Goal: Information Seeking & Learning: Learn about a topic

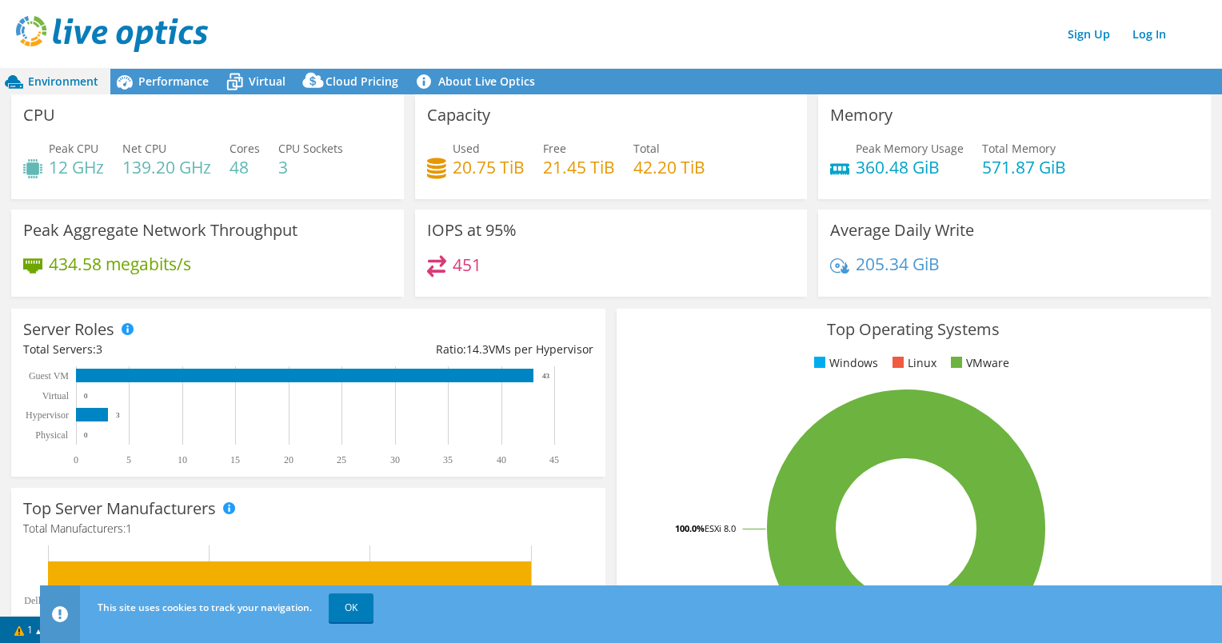
click at [1040, 79] on div "Environment Performance Virtual Cloud Pricing" at bounding box center [611, 82] width 1222 height 26
click at [1109, 79] on div "Environment Performance Virtual Cloud Pricing" at bounding box center [611, 82] width 1222 height 26
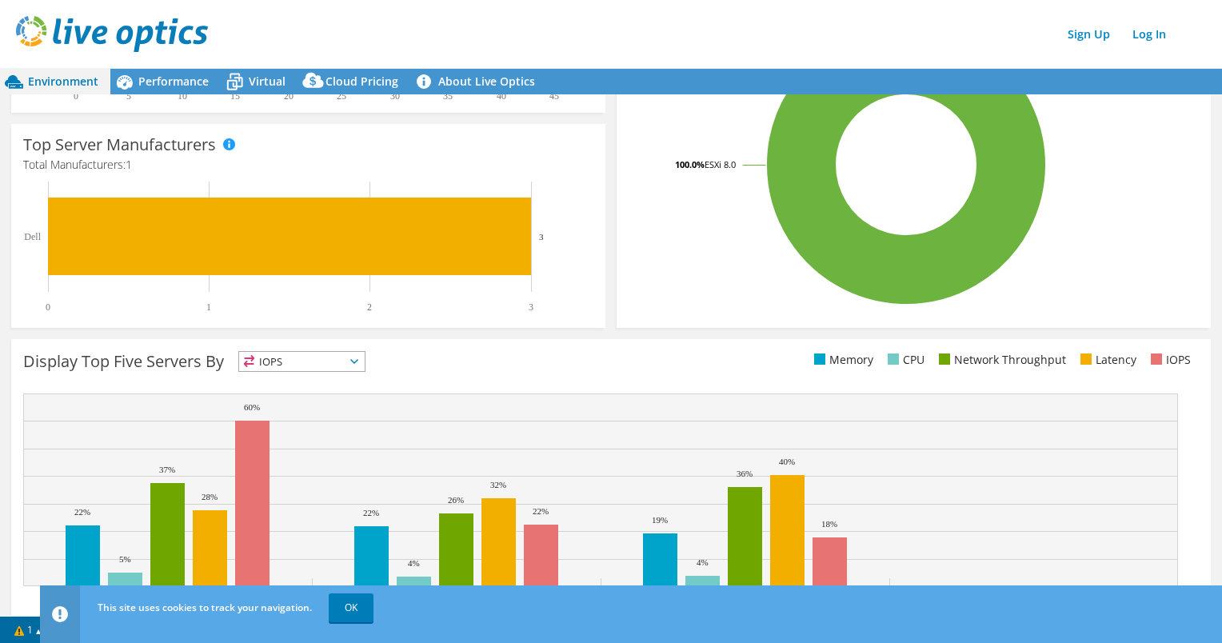
scroll to position [400, 0]
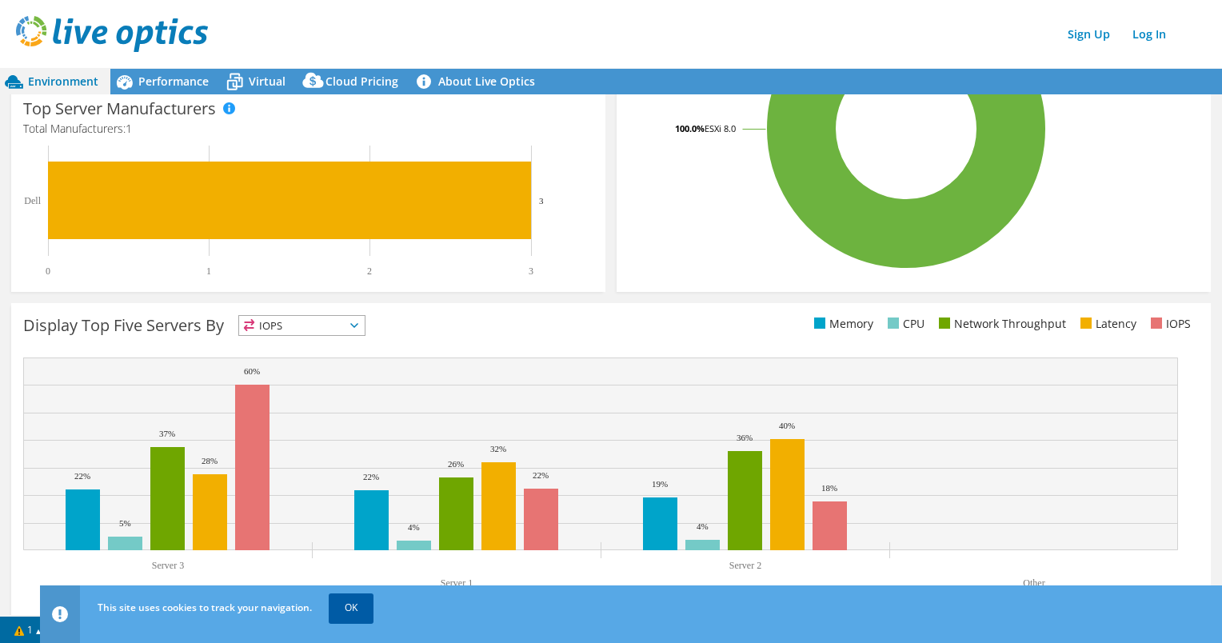
click at [357, 605] on link "OK" at bounding box center [351, 607] width 45 height 29
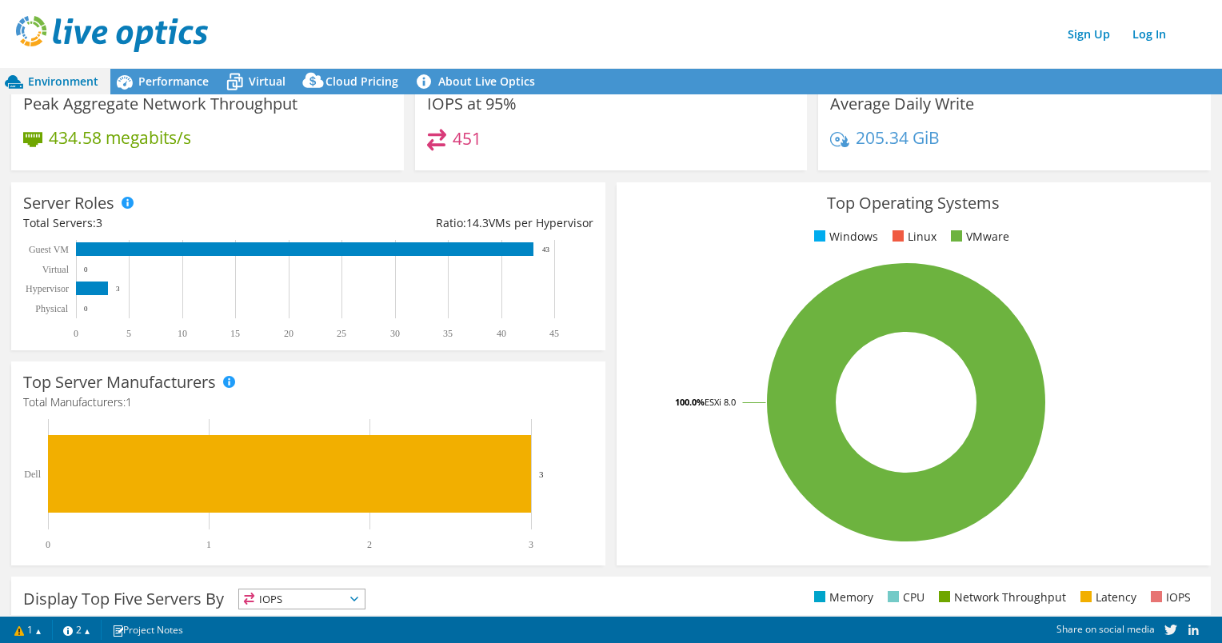
scroll to position [0, 0]
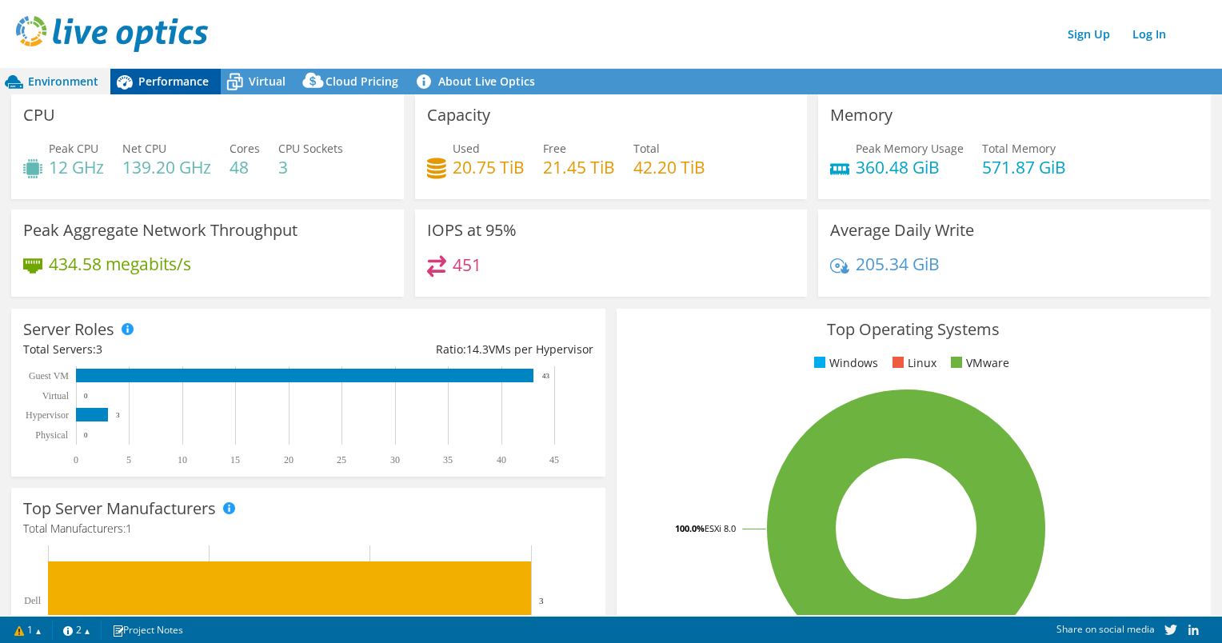
click at [170, 80] on span "Performance" at bounding box center [173, 81] width 70 height 15
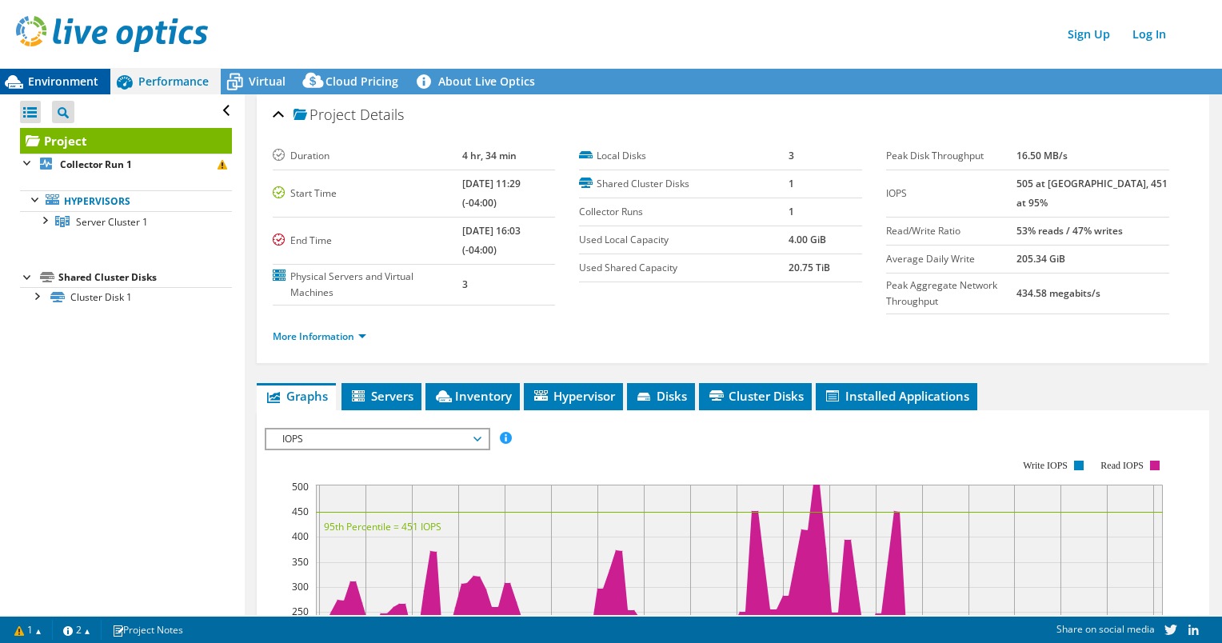
click at [62, 78] on span "Environment" at bounding box center [63, 81] width 70 height 15
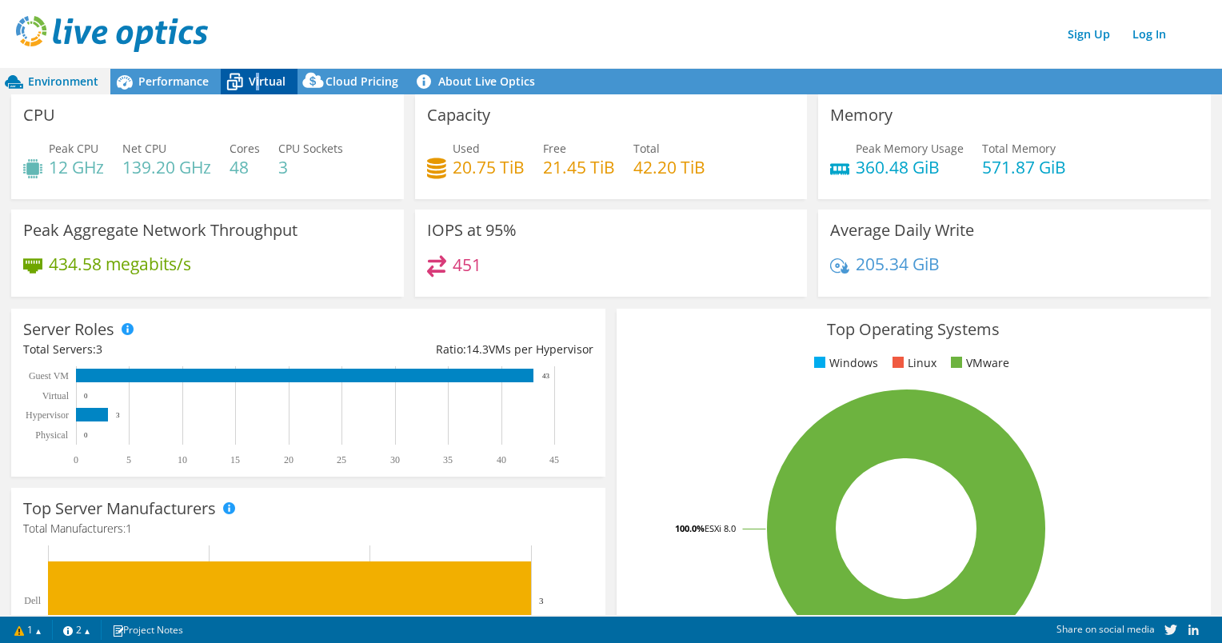
click at [258, 78] on span "Virtual" at bounding box center [267, 81] width 37 height 15
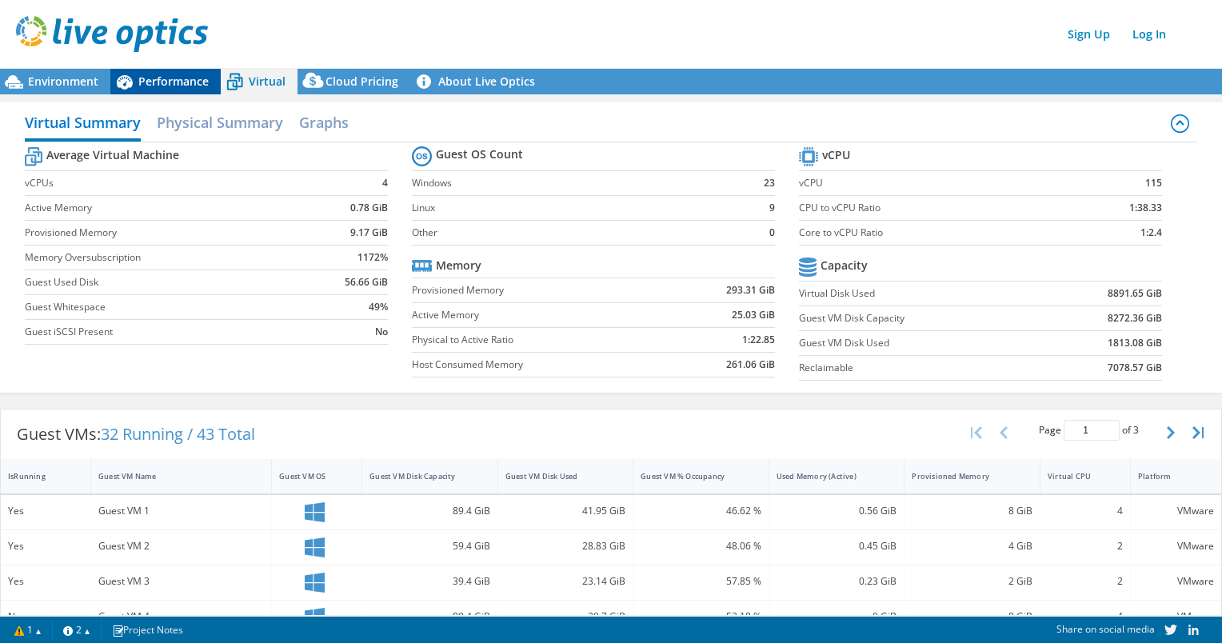
drag, startPoint x: 258, startPoint y: 78, endPoint x: 170, endPoint y: 83, distance: 88.1
click at [170, 83] on span "Performance" at bounding box center [173, 81] width 70 height 15
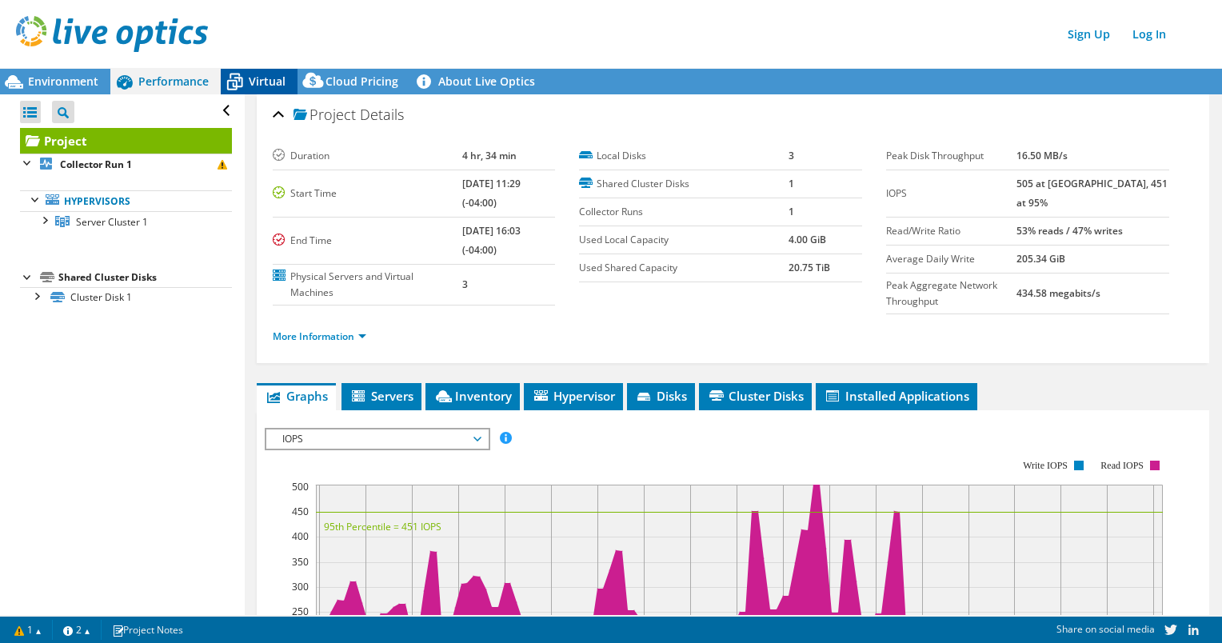
click at [244, 80] on icon at bounding box center [235, 82] width 28 height 28
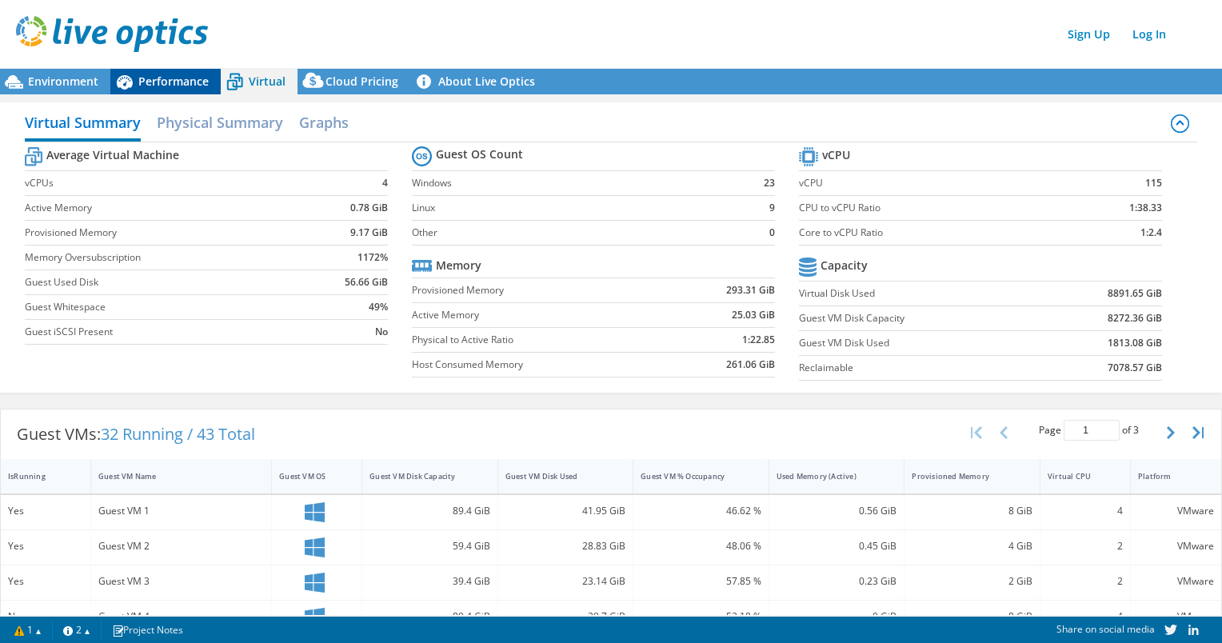
click at [190, 86] on span "Performance" at bounding box center [173, 81] width 70 height 15
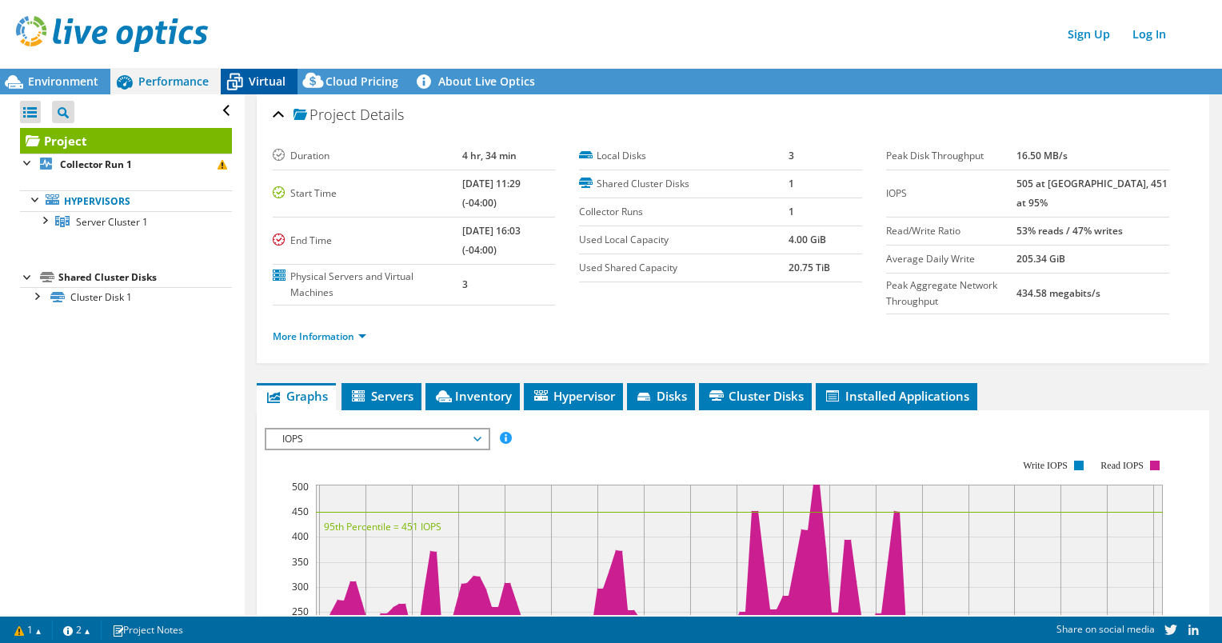
click at [266, 86] on span "Virtual" at bounding box center [267, 81] width 37 height 15
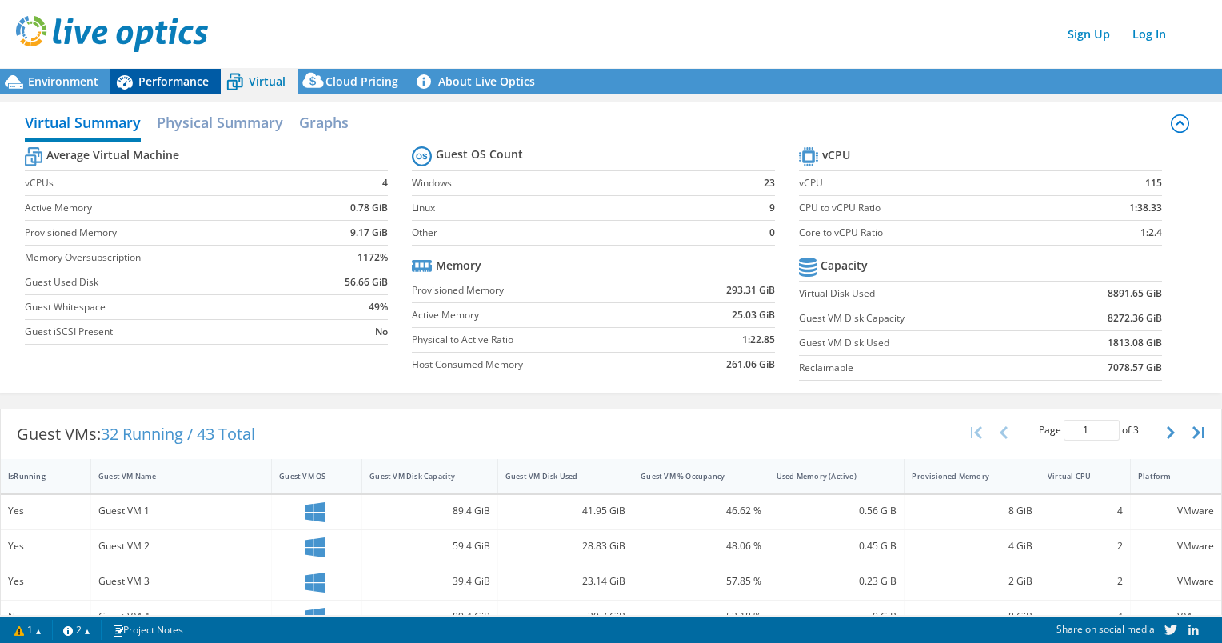
click at [184, 75] on span "Performance" at bounding box center [173, 81] width 70 height 15
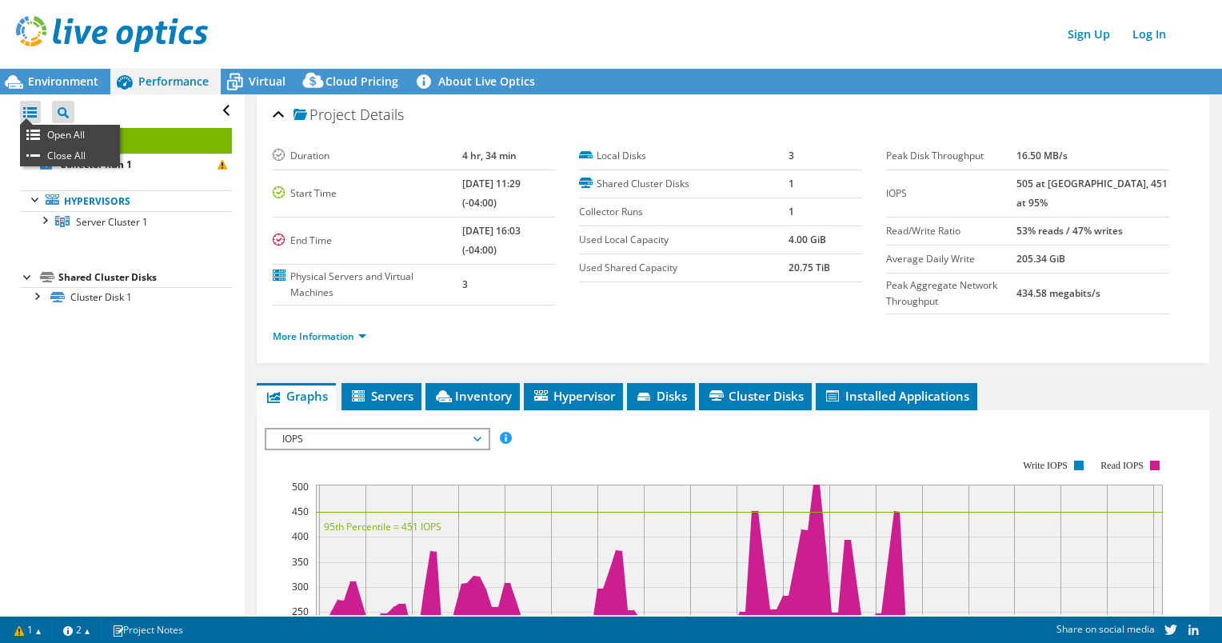
click at [32, 105] on div at bounding box center [30, 112] width 21 height 22
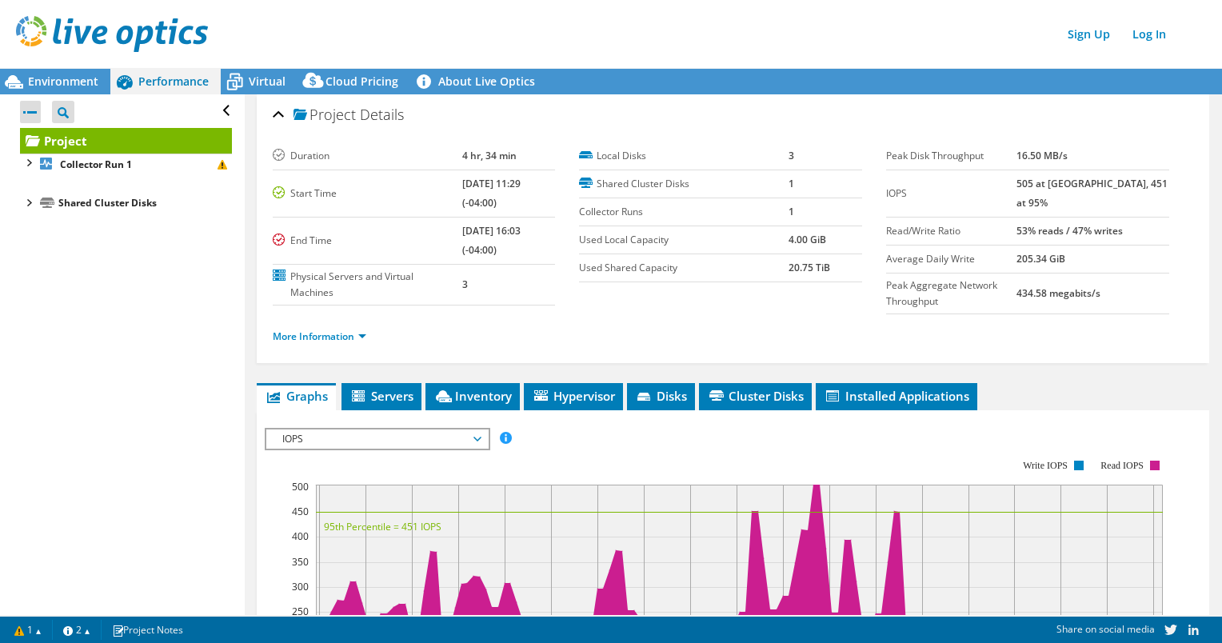
click at [30, 106] on div at bounding box center [30, 112] width 21 height 22
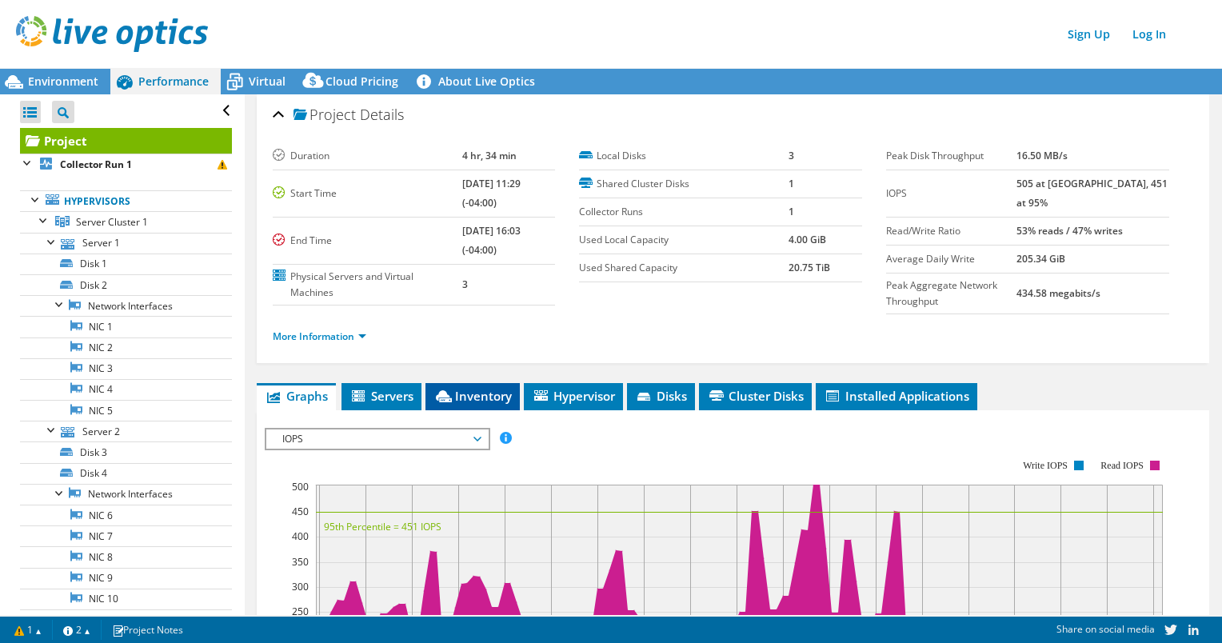
click at [470, 395] on span "Inventory" at bounding box center [473, 396] width 78 height 16
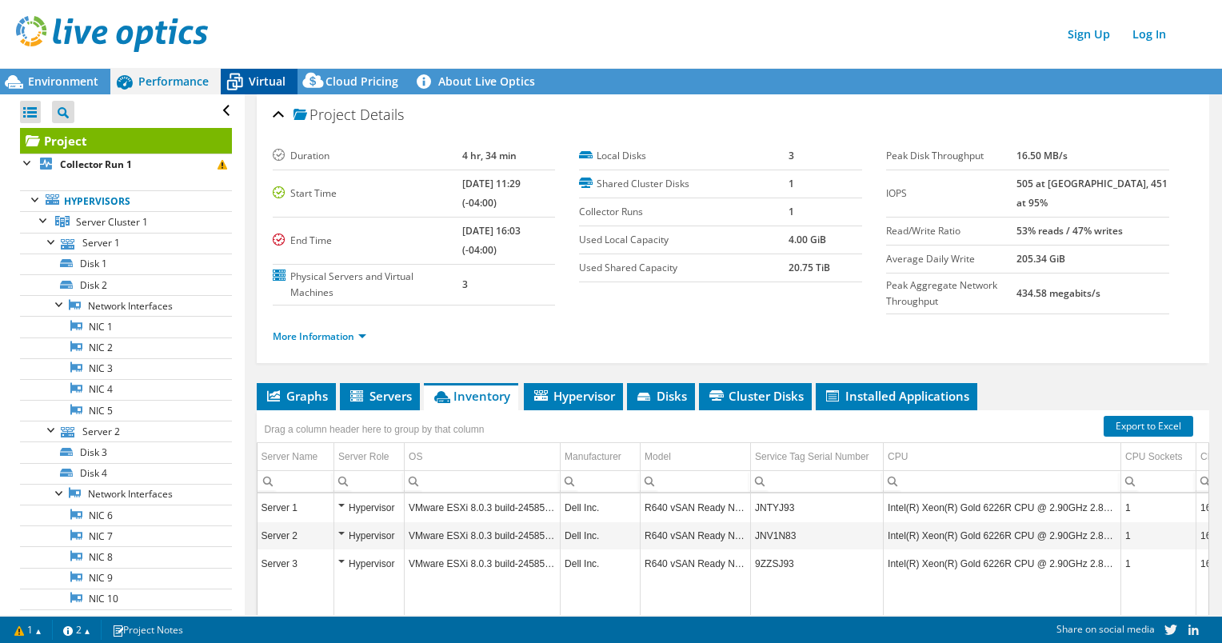
click at [260, 77] on span "Virtual" at bounding box center [267, 81] width 37 height 15
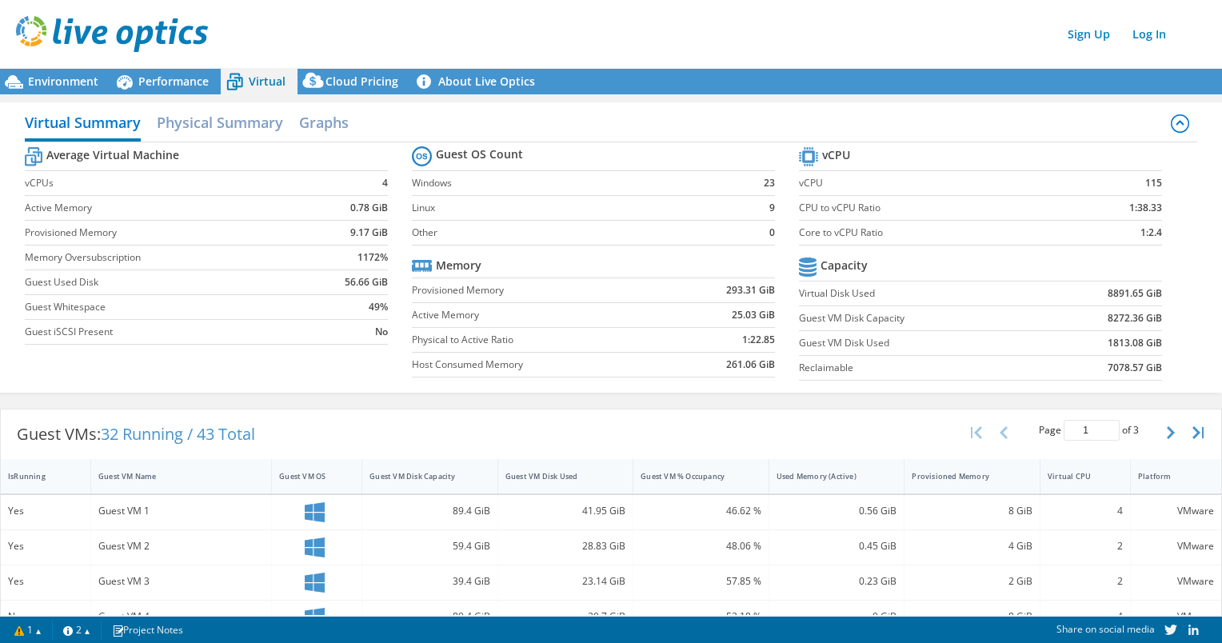
scroll to position [133, 0]
click at [174, 78] on span "Performance" at bounding box center [173, 81] width 70 height 15
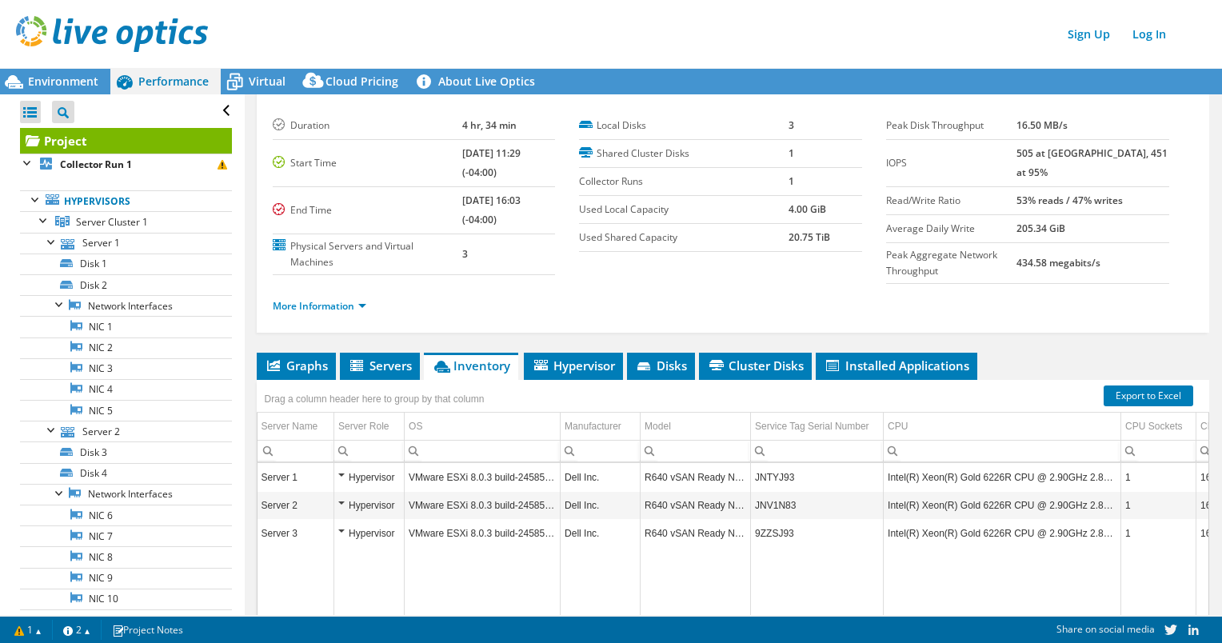
scroll to position [0, 0]
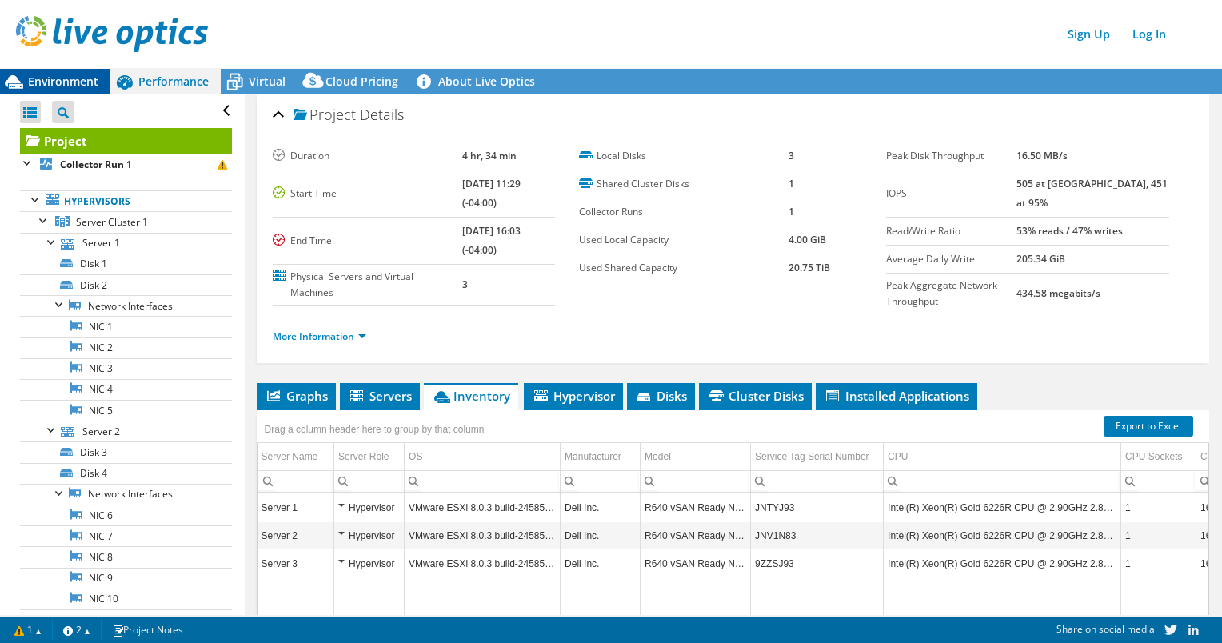
click at [62, 84] on span "Environment" at bounding box center [63, 81] width 70 height 15
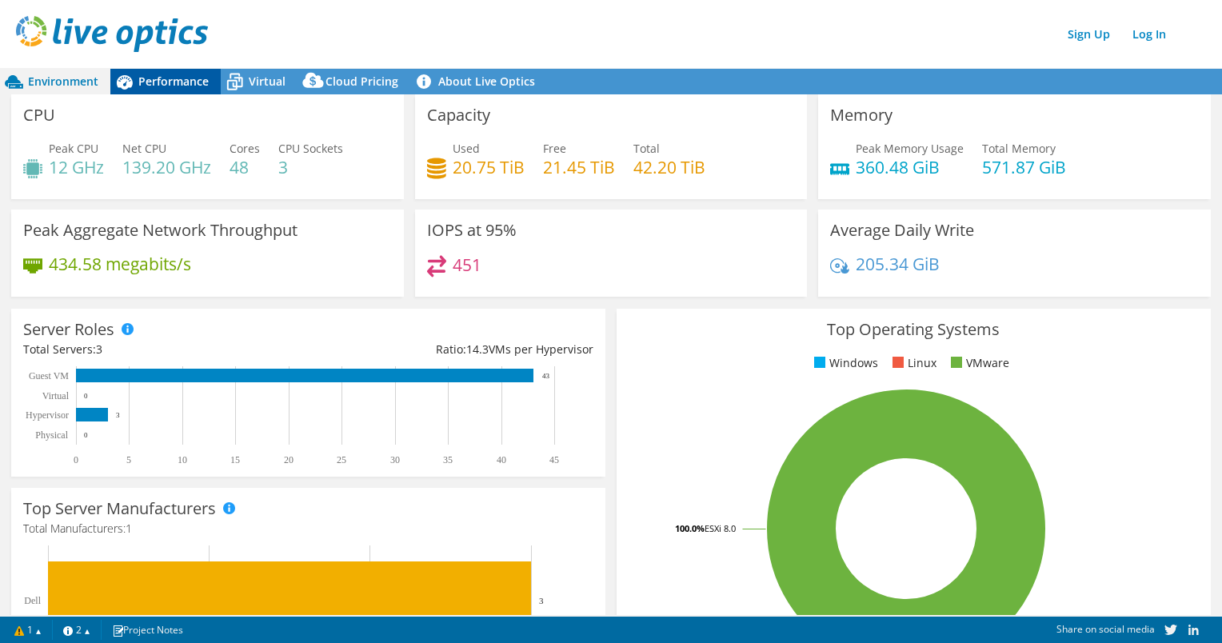
click at [170, 80] on span "Performance" at bounding box center [173, 81] width 70 height 15
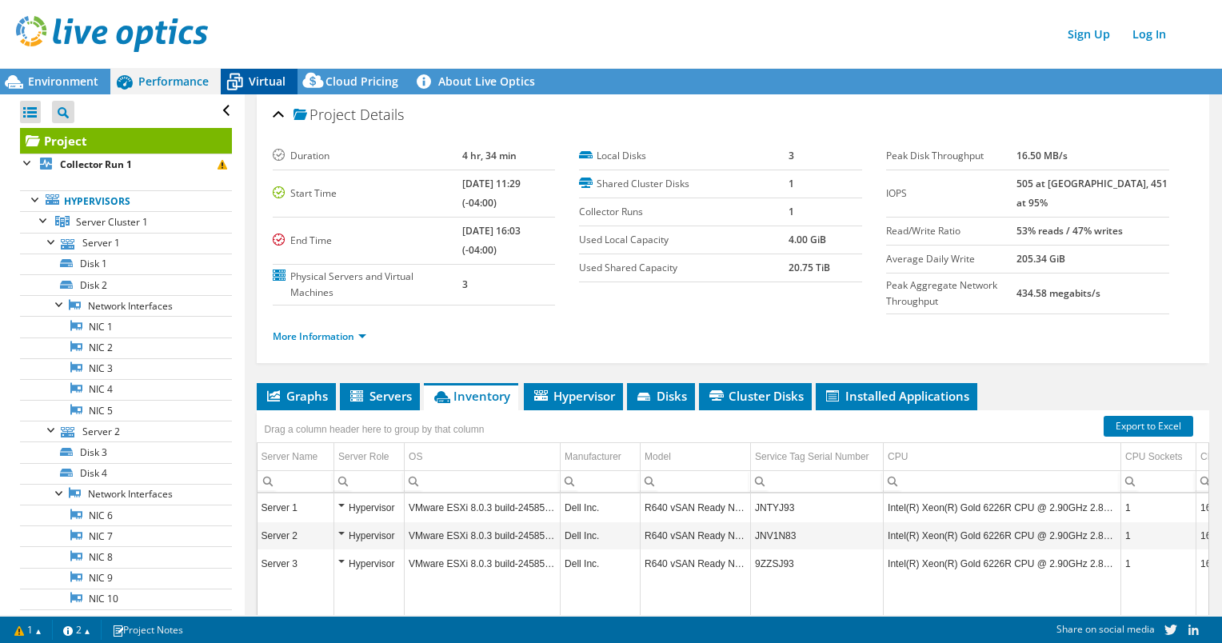
click at [244, 83] on icon at bounding box center [235, 82] width 28 height 28
